Goal: Task Accomplishment & Management: Manage account settings

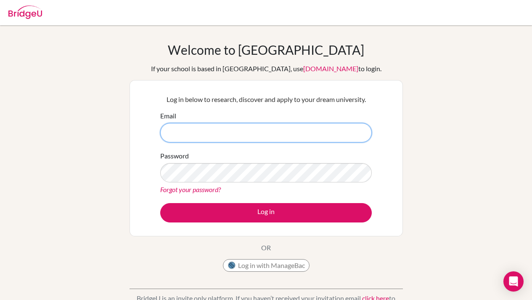
type input "[EMAIL_ADDRESS][DOMAIN_NAME]"
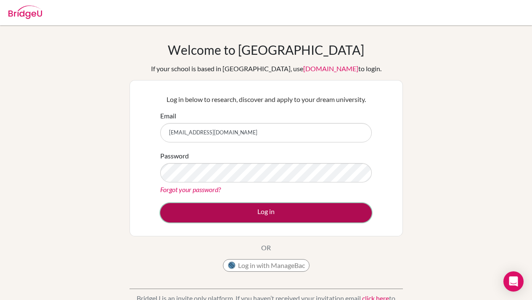
click at [289, 217] on button "Log in" at bounding box center [266, 212] width 212 height 19
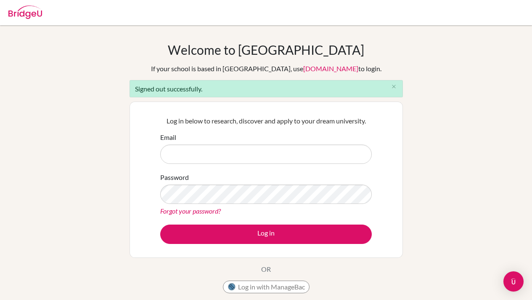
type input "trangnm.sthl@thschool.edu.vn"
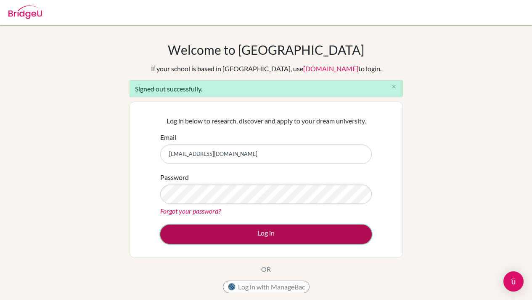
click at [286, 228] on button "Log in" at bounding box center [266, 233] width 212 height 19
